Goal: Task Accomplishment & Management: Manage account settings

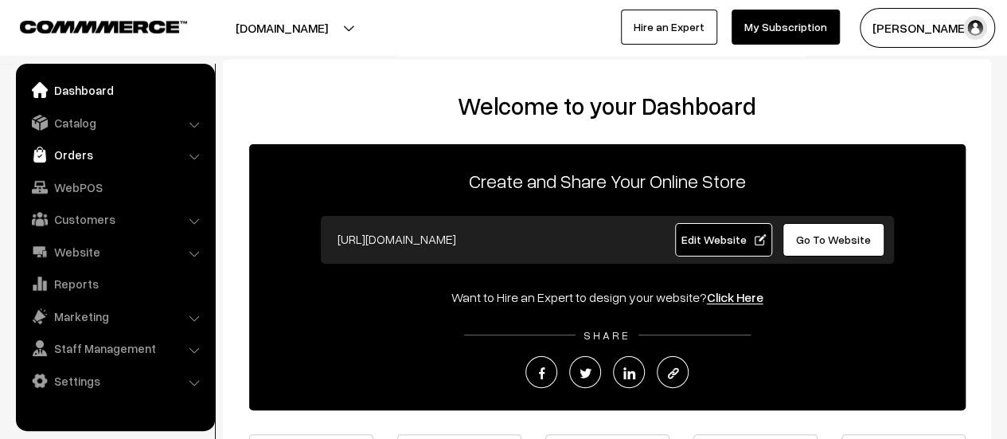
click at [64, 156] on link "Orders" at bounding box center [114, 154] width 189 height 29
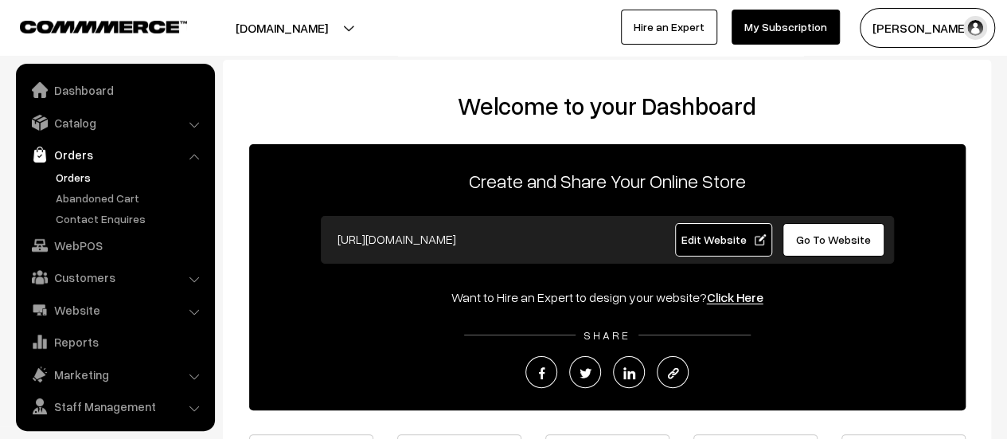
click at [78, 181] on link "Orders" at bounding box center [131, 177] width 158 height 17
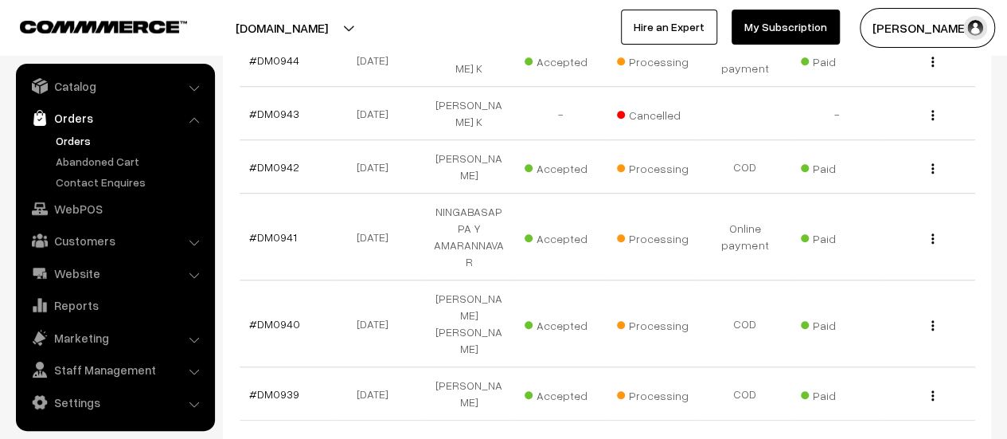
scroll to position [588, 0]
select select "40"
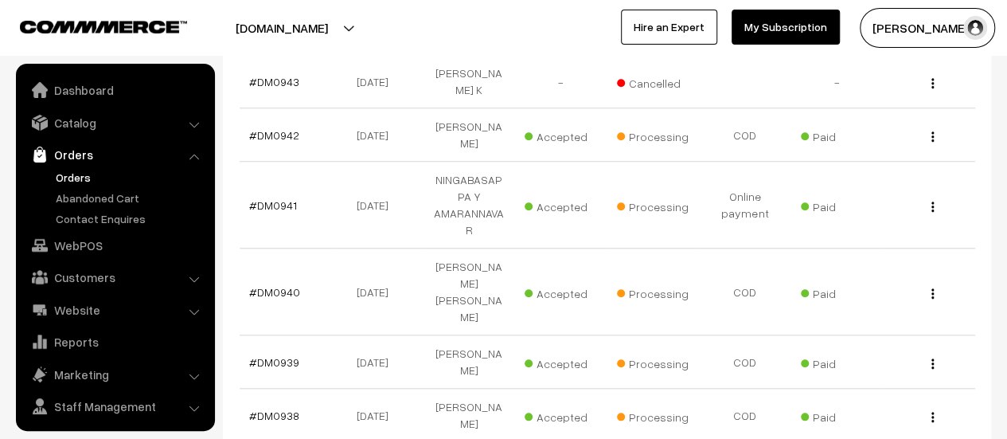
scroll to position [37, 0]
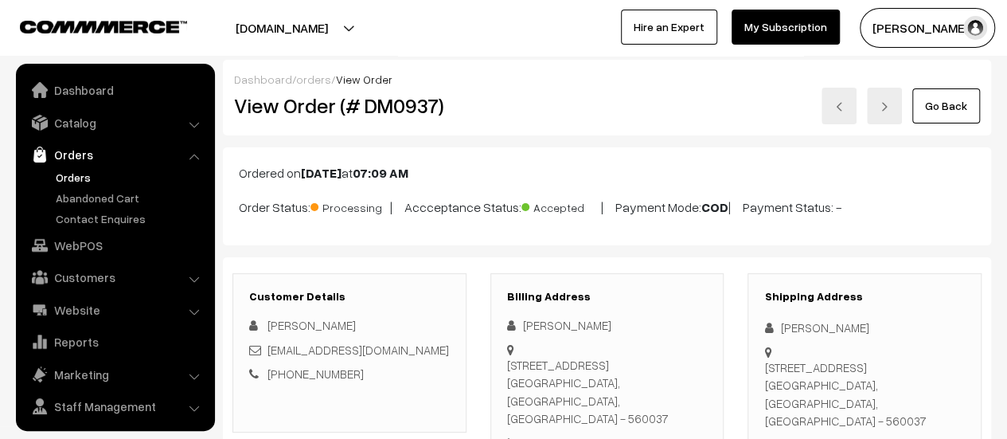
scroll to position [37, 0]
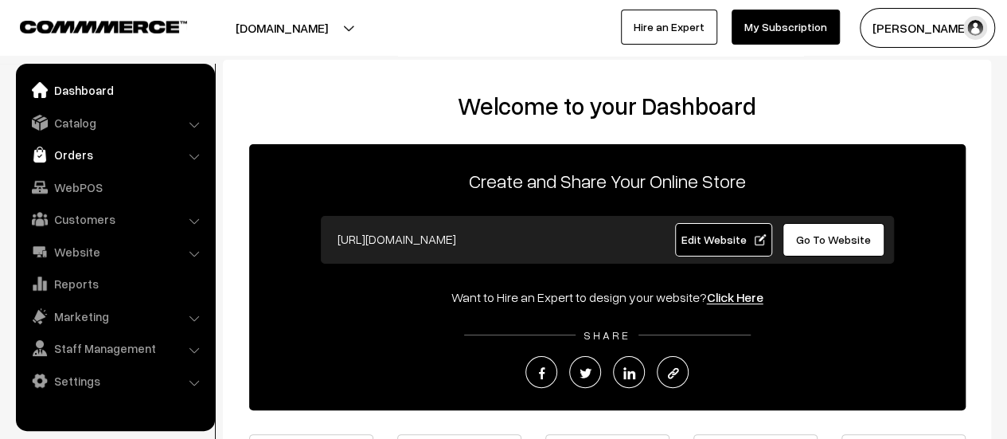
click at [68, 158] on link "Orders" at bounding box center [114, 154] width 189 height 29
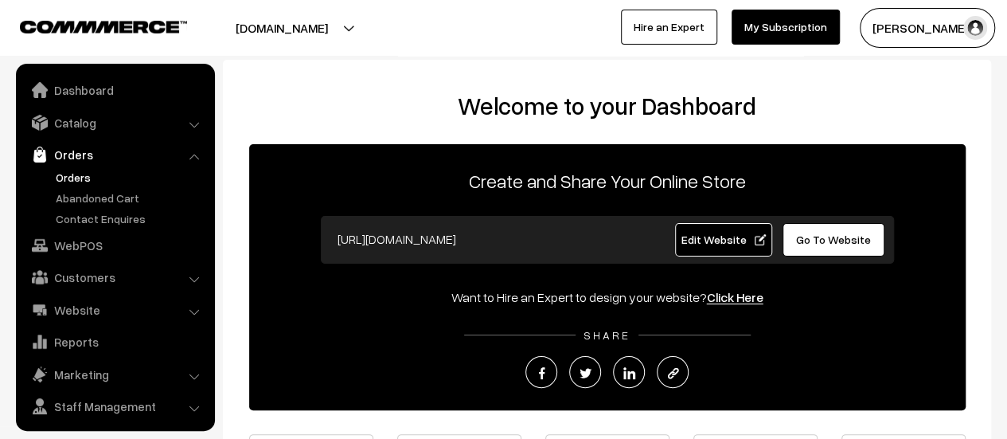
click at [75, 173] on link "Orders" at bounding box center [131, 177] width 158 height 17
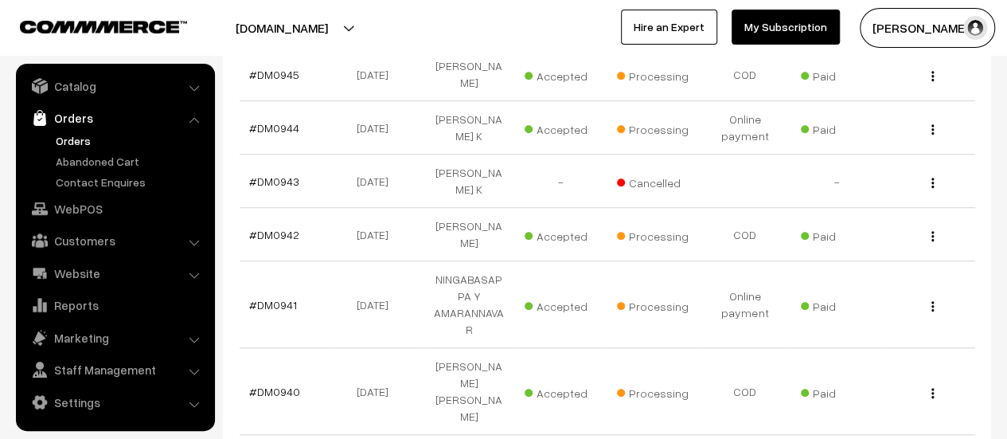
scroll to position [521, 0]
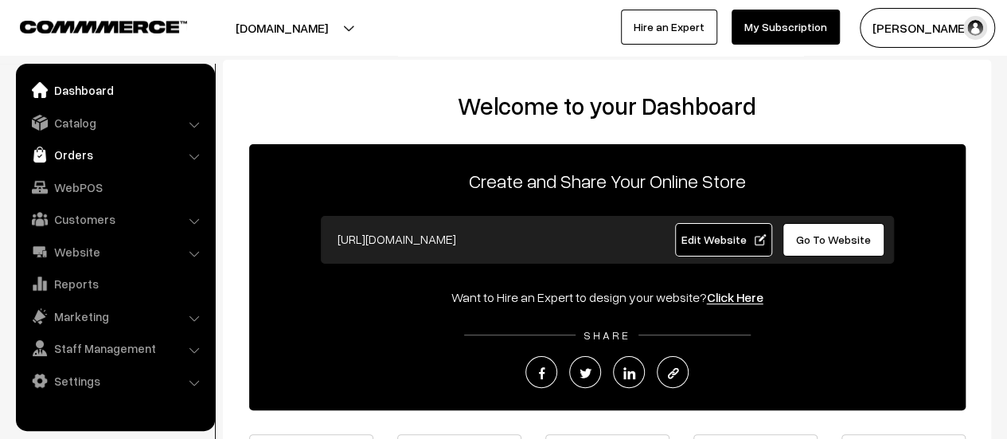
click at [65, 156] on link "Orders" at bounding box center [114, 154] width 189 height 29
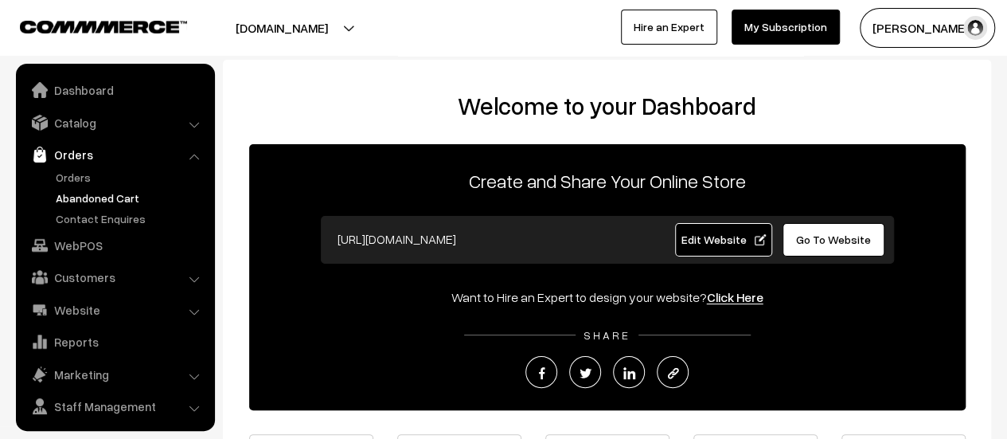
click at [75, 195] on link "Abandoned Cart" at bounding box center [131, 197] width 158 height 17
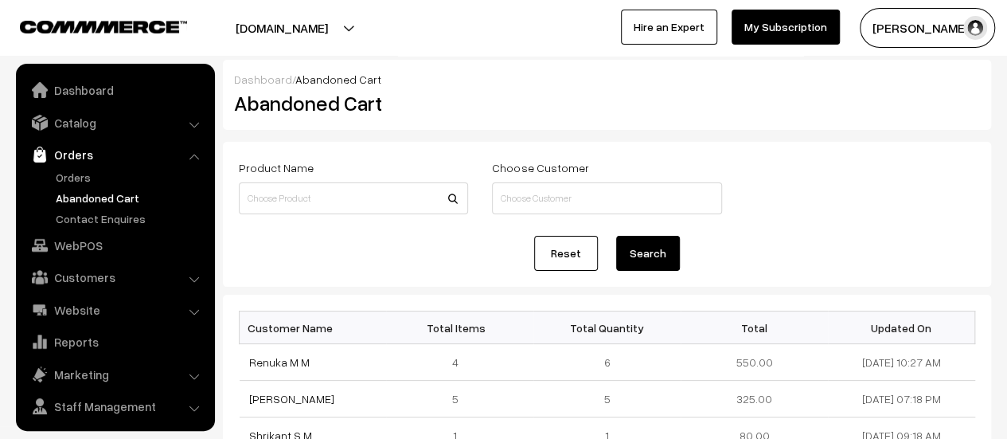
scroll to position [37, 0]
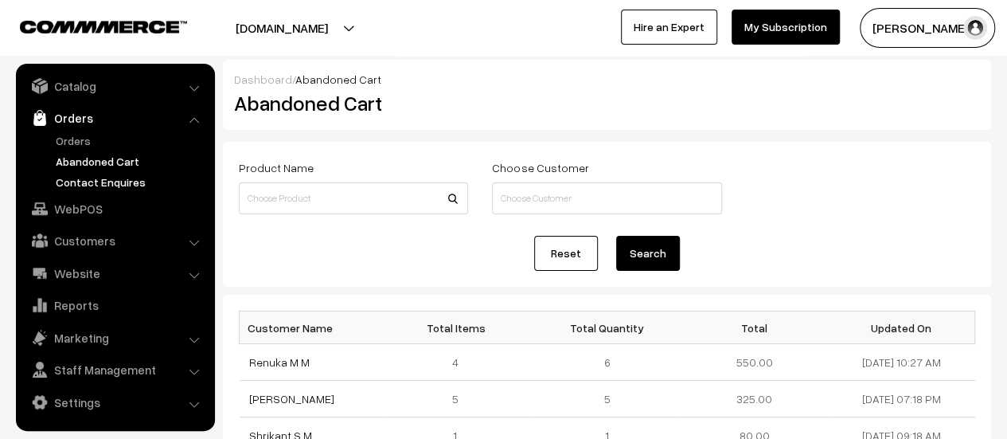
click at [88, 181] on link "Contact Enquires" at bounding box center [131, 182] width 158 height 17
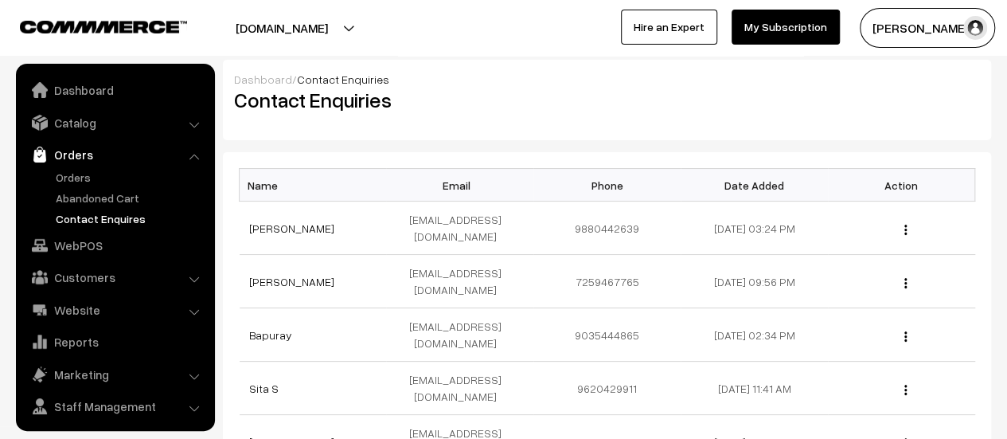
scroll to position [37, 0]
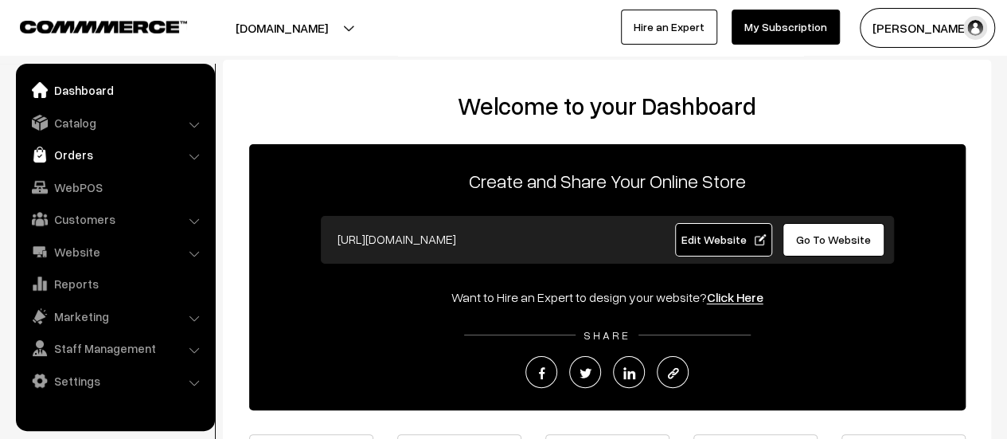
click at [69, 152] on link "Orders" at bounding box center [114, 154] width 189 height 29
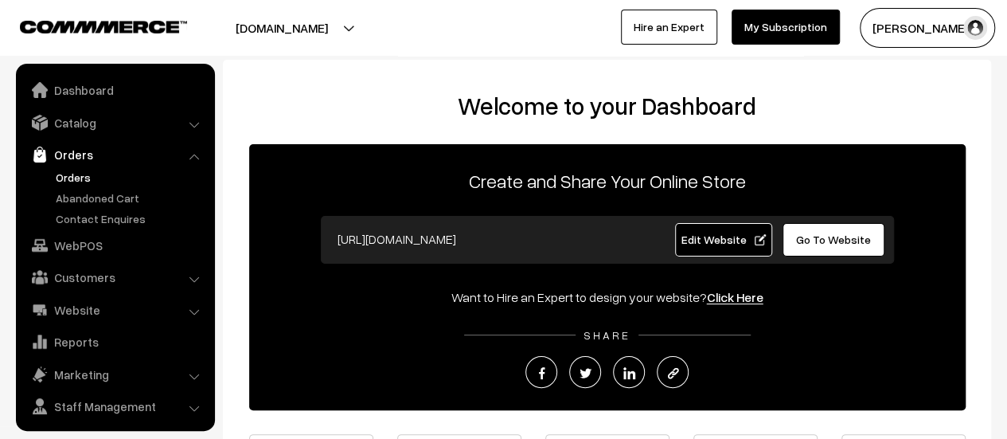
click at [71, 175] on link "Orders" at bounding box center [131, 177] width 158 height 17
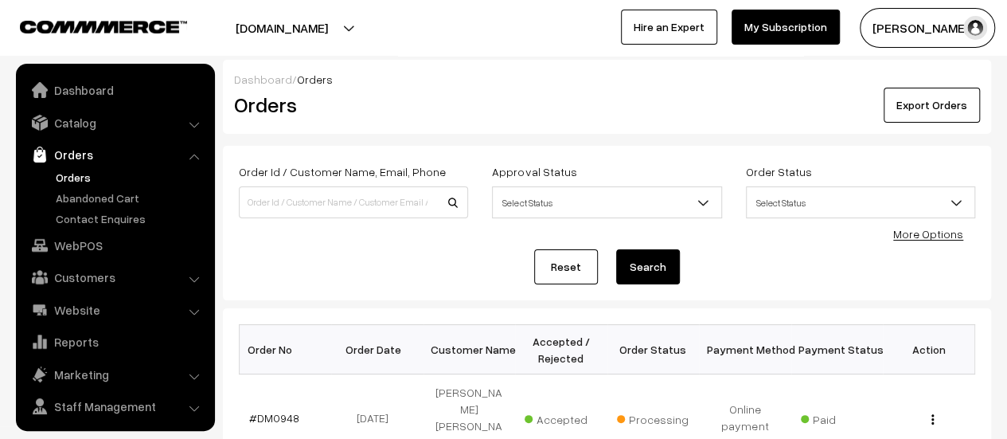
scroll to position [37, 0]
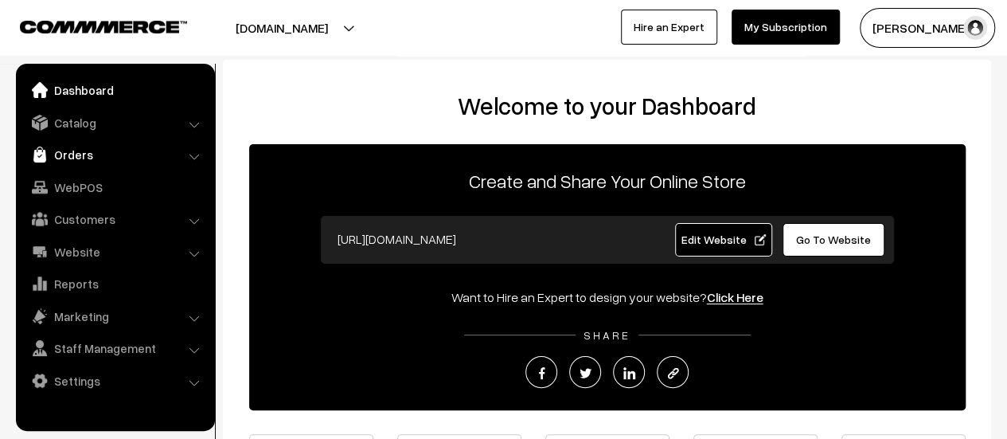
click at [59, 153] on link "Orders" at bounding box center [114, 154] width 189 height 29
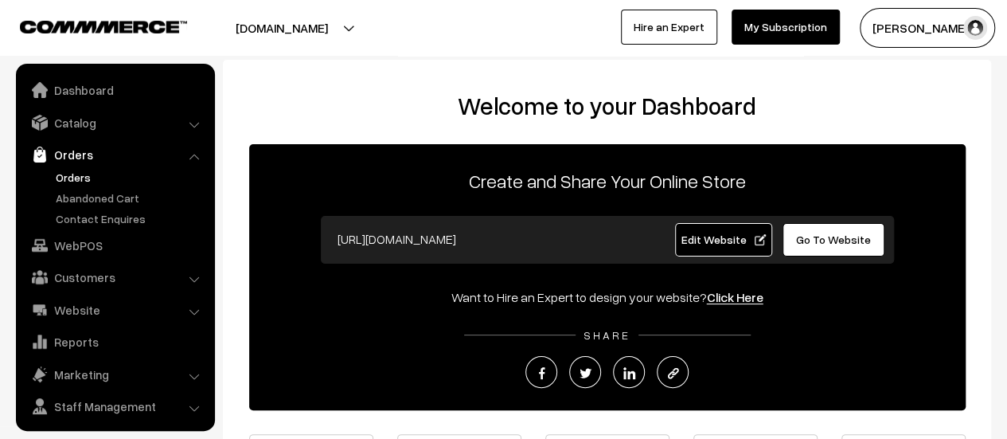
click at [64, 177] on link "Orders" at bounding box center [131, 177] width 158 height 17
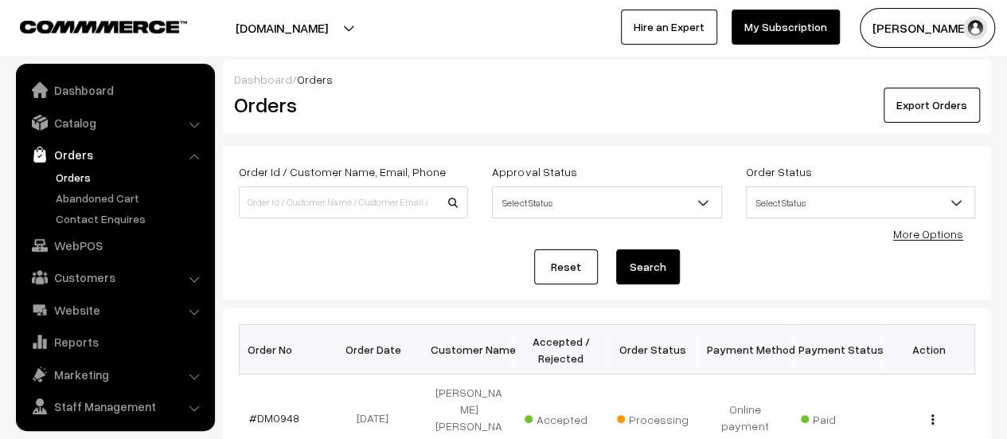
scroll to position [37, 0]
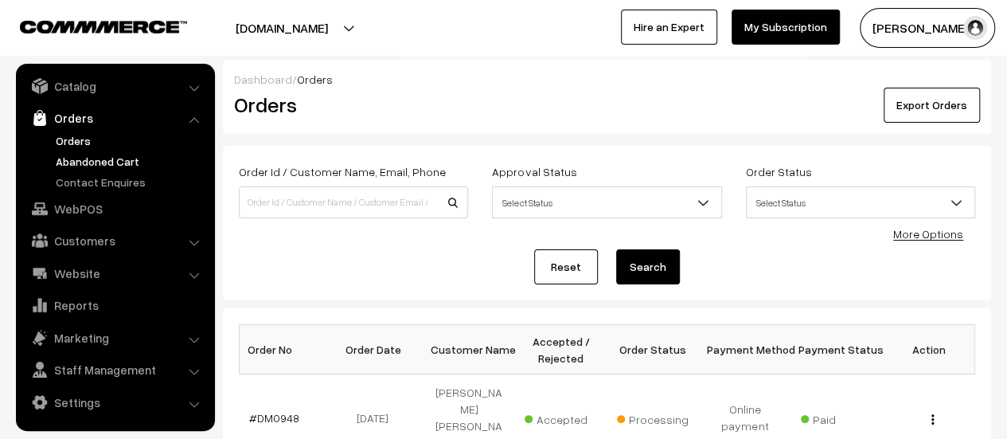
click at [74, 161] on link "Abandoned Cart" at bounding box center [131, 161] width 158 height 17
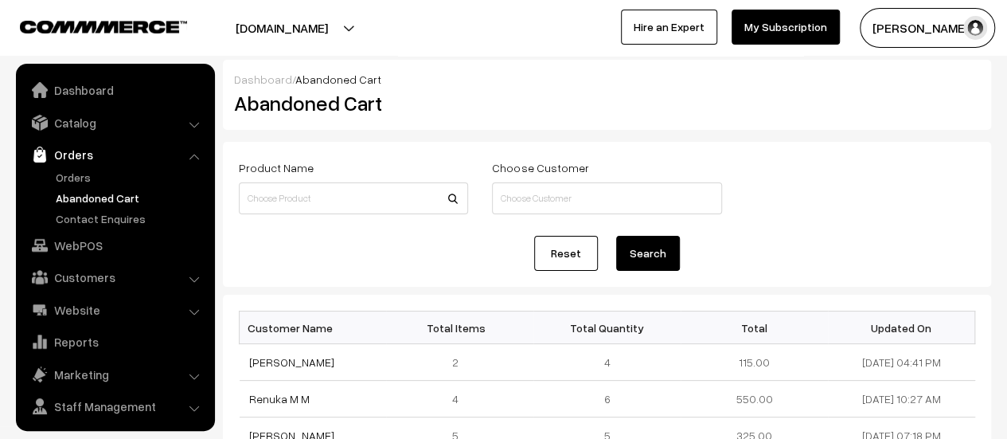
scroll to position [37, 0]
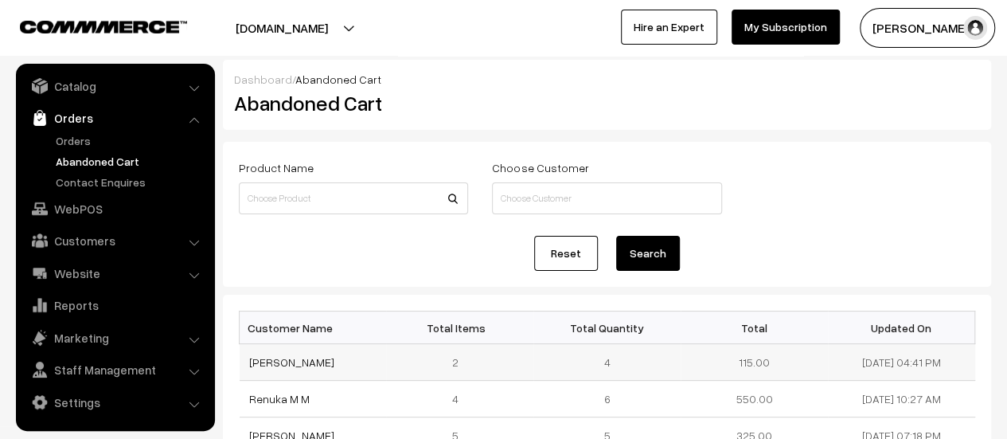
drag, startPoint x: 327, startPoint y: 359, endPoint x: 247, endPoint y: 357, distance: 80.4
click at [247, 357] on td "Chandana Phani" at bounding box center [313, 362] width 147 height 37
copy link "Chandana Phani"
click at [302, 361] on link "Chandana Phani" at bounding box center [291, 362] width 85 height 14
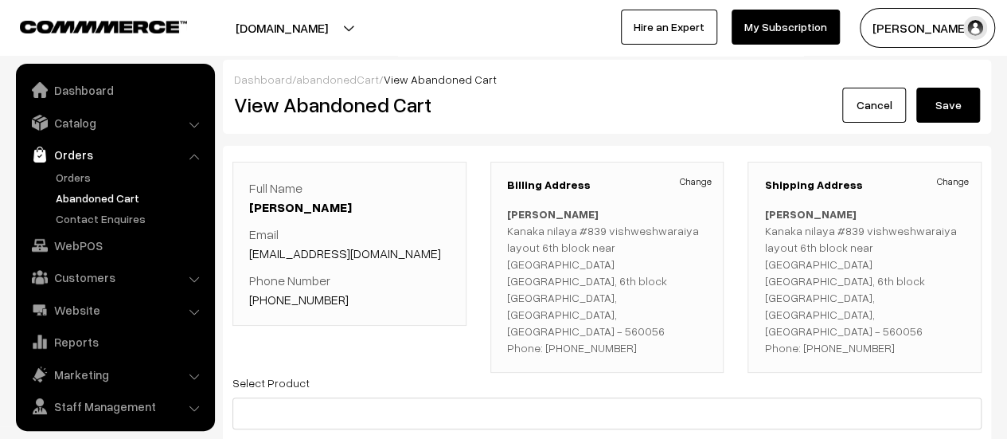
scroll to position [37, 0]
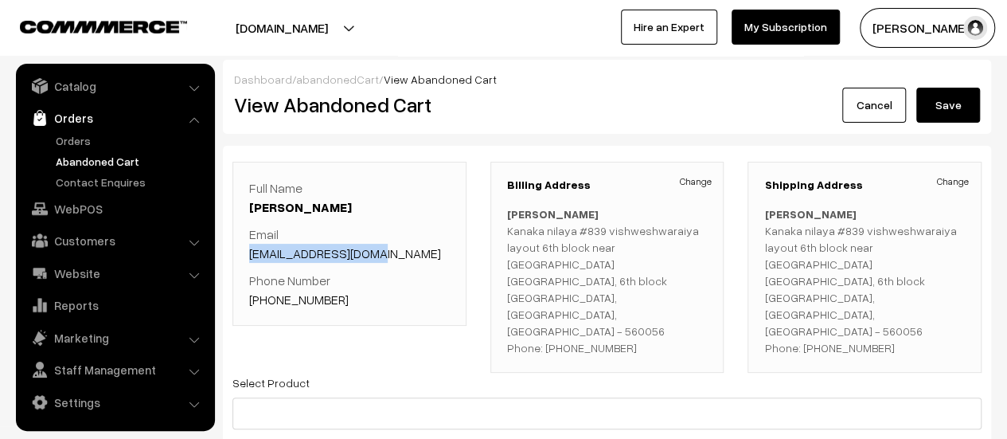
drag, startPoint x: 389, startPoint y: 252, endPoint x: 249, endPoint y: 257, distance: 140.2
click at [249, 257] on p "Email minchu4sep@gmail.com" at bounding box center [349, 243] width 201 height 38
copy link "minchu4sep@gmail.com"
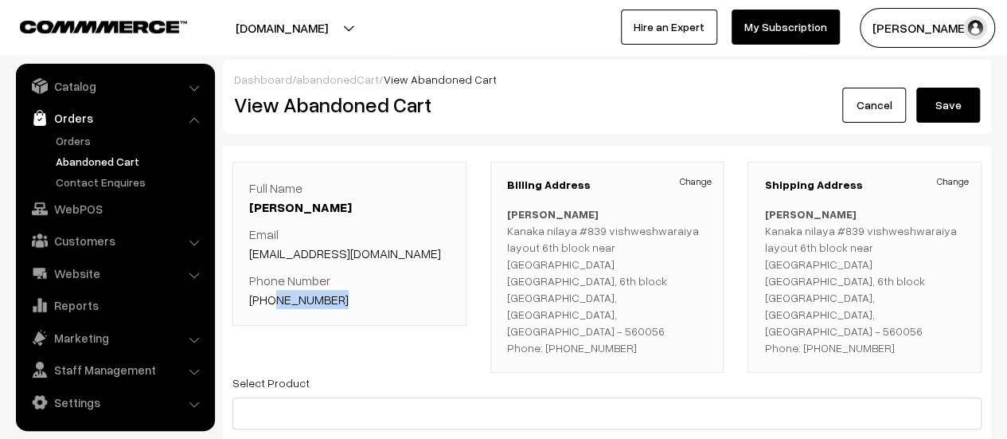
drag, startPoint x: 337, startPoint y: 295, endPoint x: 269, endPoint y: 295, distance: 67.7
click at [269, 295] on p "Phone Number +91 7676181899" at bounding box center [349, 290] width 201 height 38
copy link "7676181899"
click at [352, 308] on div "Full Name Chandana Phani Email minchu4sep@gmail.com Phone Number +91 7676181899" at bounding box center [349, 244] width 234 height 164
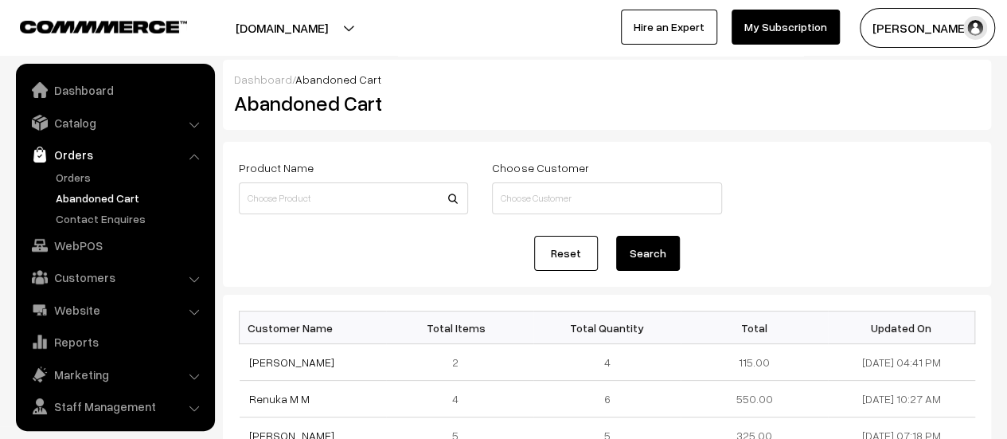
scroll to position [37, 0]
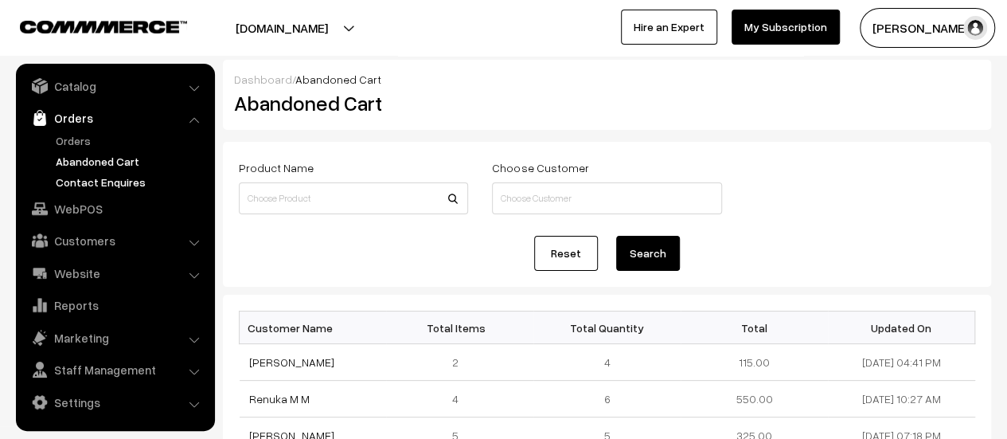
click at [83, 177] on link "Contact Enquires" at bounding box center [131, 182] width 158 height 17
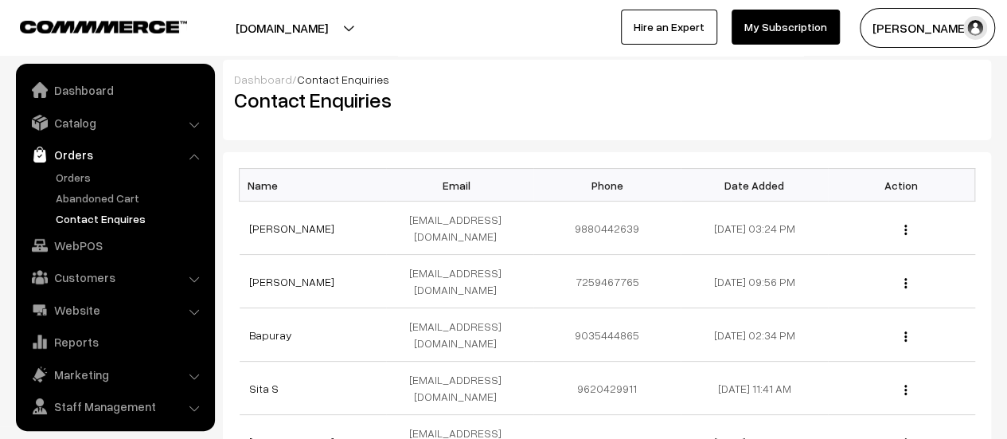
scroll to position [37, 0]
